Goal: Entertainment & Leisure: Browse casually

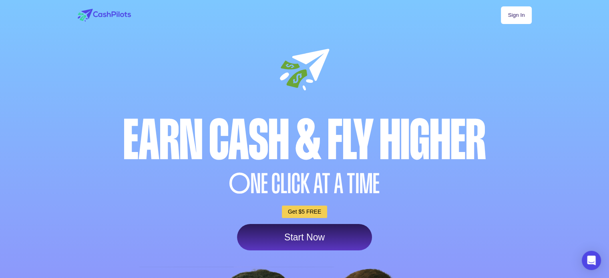
click at [528, 8] on link "Sign In" at bounding box center [516, 15] width 30 height 18
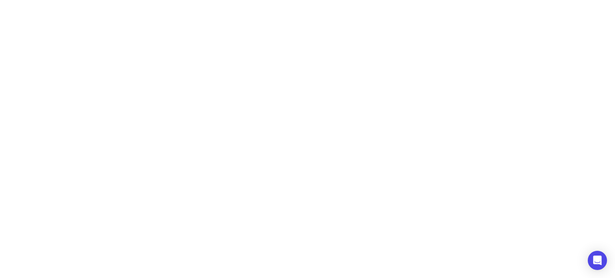
click at [272, 0] on html "**********" at bounding box center [307, 0] width 615 height 0
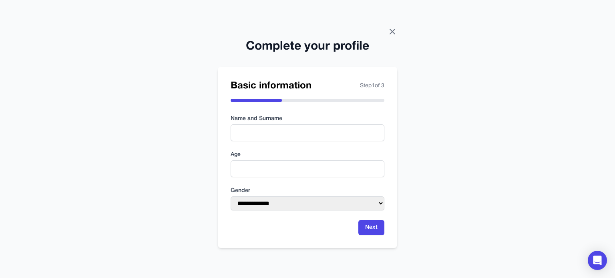
click at [390, 36] on icon at bounding box center [392, 32] width 10 height 10
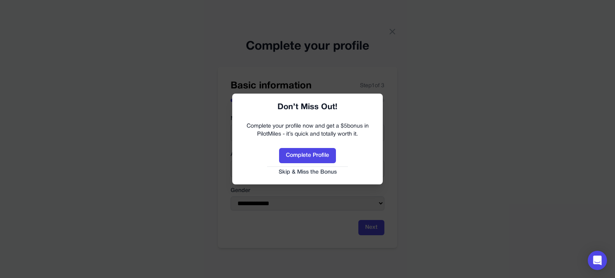
click at [324, 173] on link "Skip & Miss the Bonus" at bounding box center [307, 172] width 134 height 8
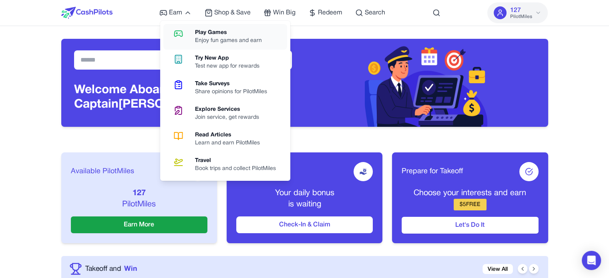
click at [192, 34] on link "Play Games Enjoy fun games and earn" at bounding box center [225, 37] width 124 height 26
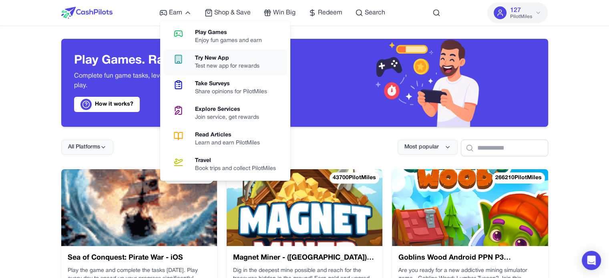
click at [216, 59] on div "Try New App" at bounding box center [230, 58] width 71 height 8
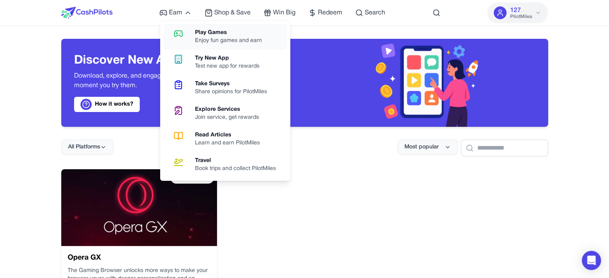
click at [195, 34] on div "Play Games" at bounding box center [231, 33] width 73 height 8
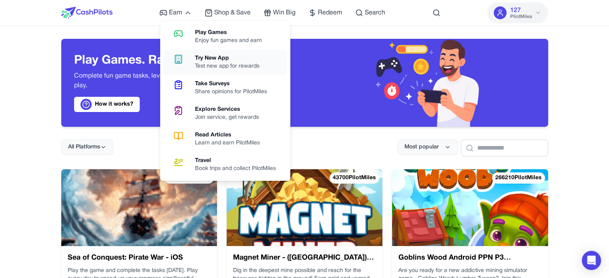
click at [215, 57] on div "Try New App" at bounding box center [230, 58] width 71 height 8
